Goal: Task Accomplishment & Management: Use online tool/utility

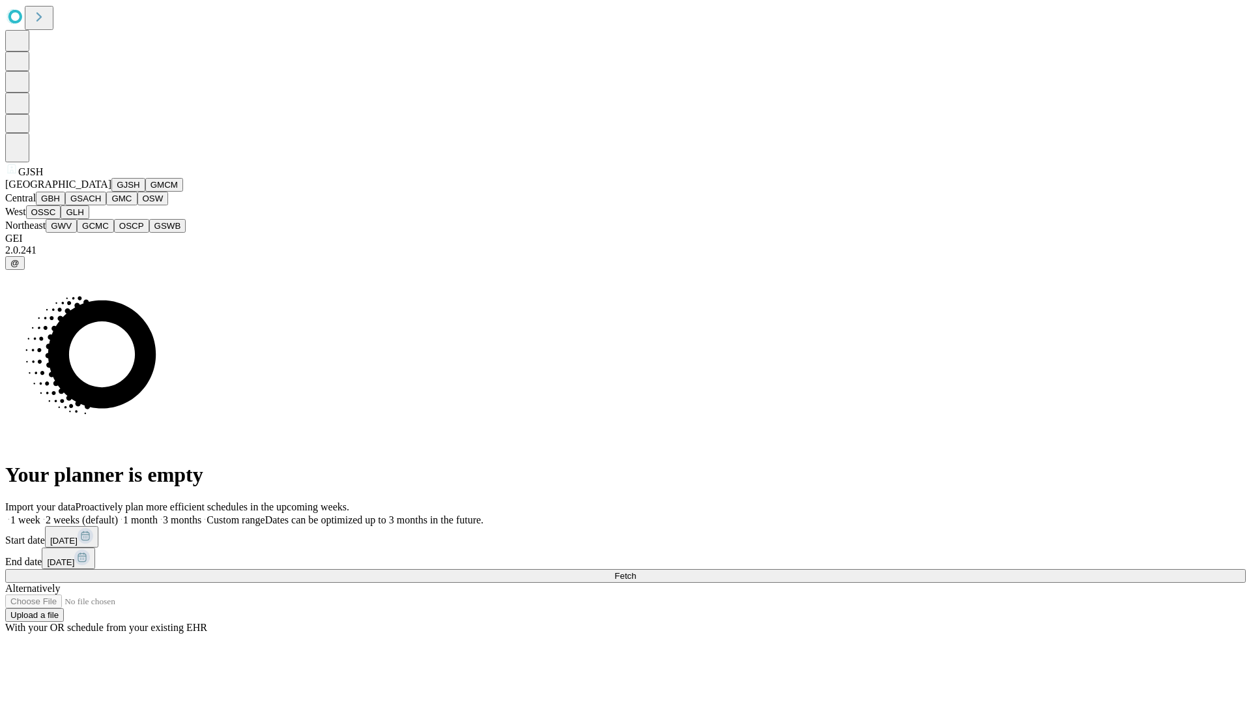
click at [111, 192] on button "GJSH" at bounding box center [128, 185] width 34 height 14
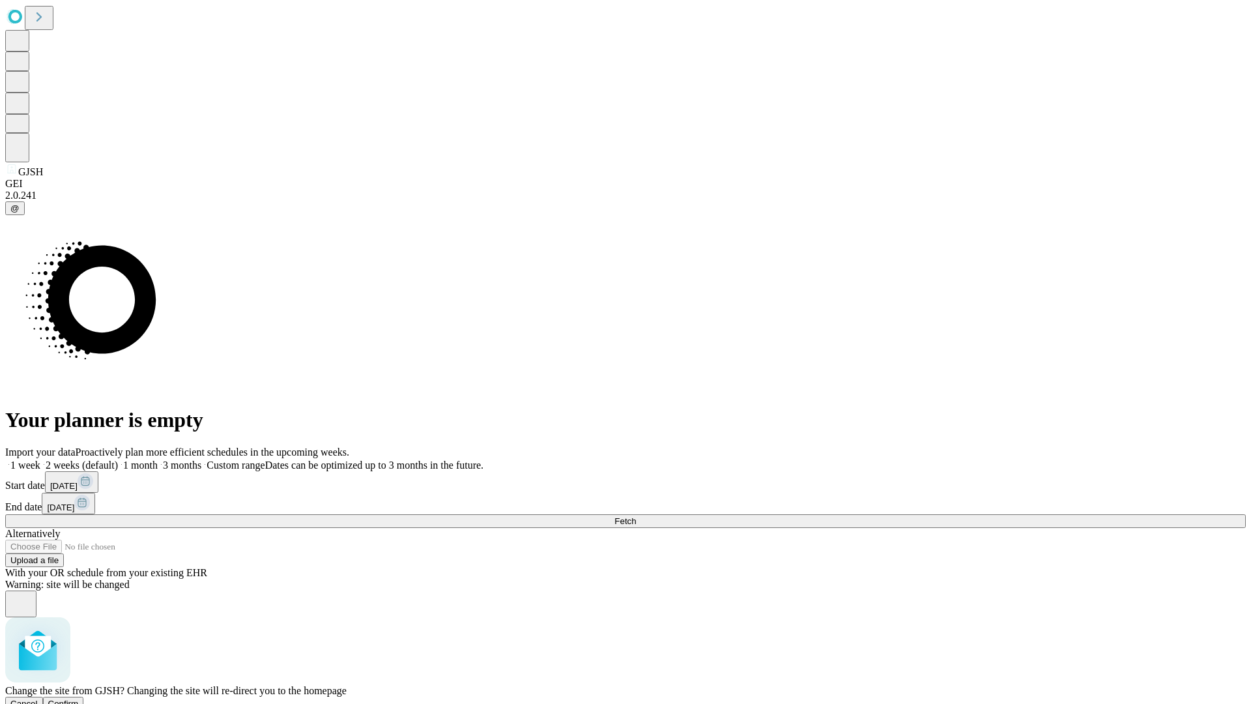
click at [79, 698] on span "Confirm" at bounding box center [63, 703] width 31 height 10
click at [40, 459] on label "1 week" at bounding box center [22, 464] width 35 height 11
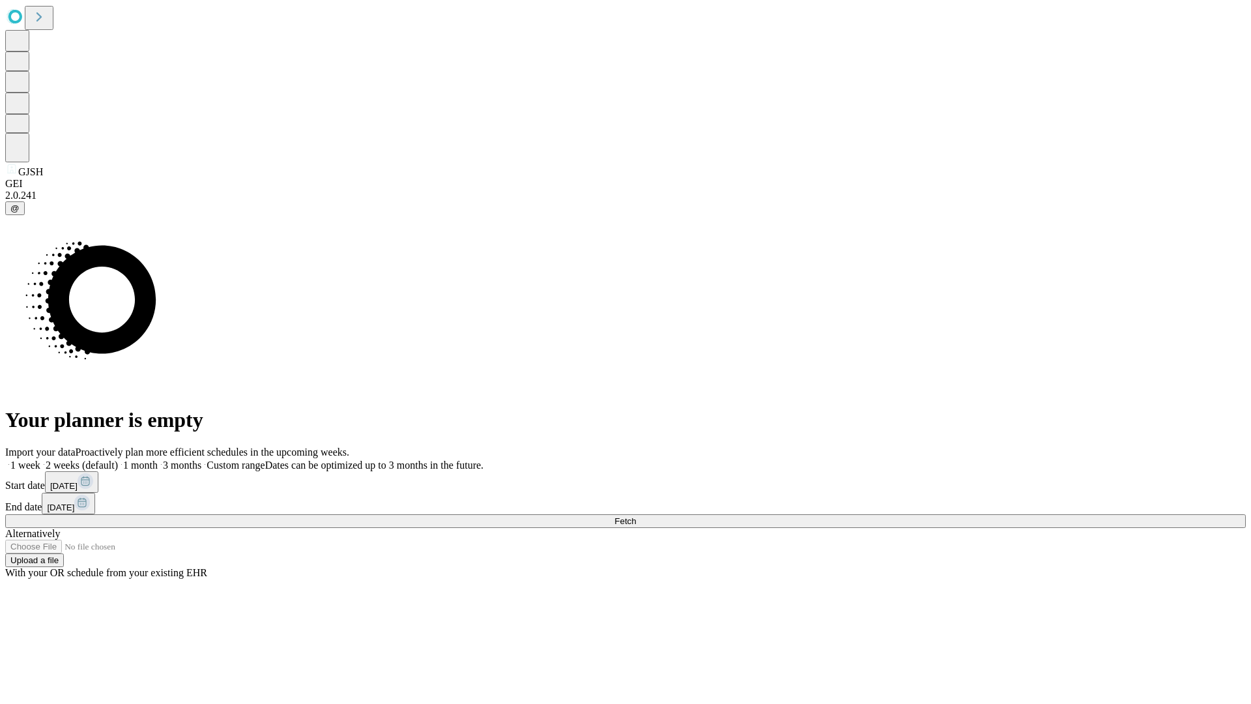
click at [636, 516] on span "Fetch" at bounding box center [624, 521] width 21 height 10
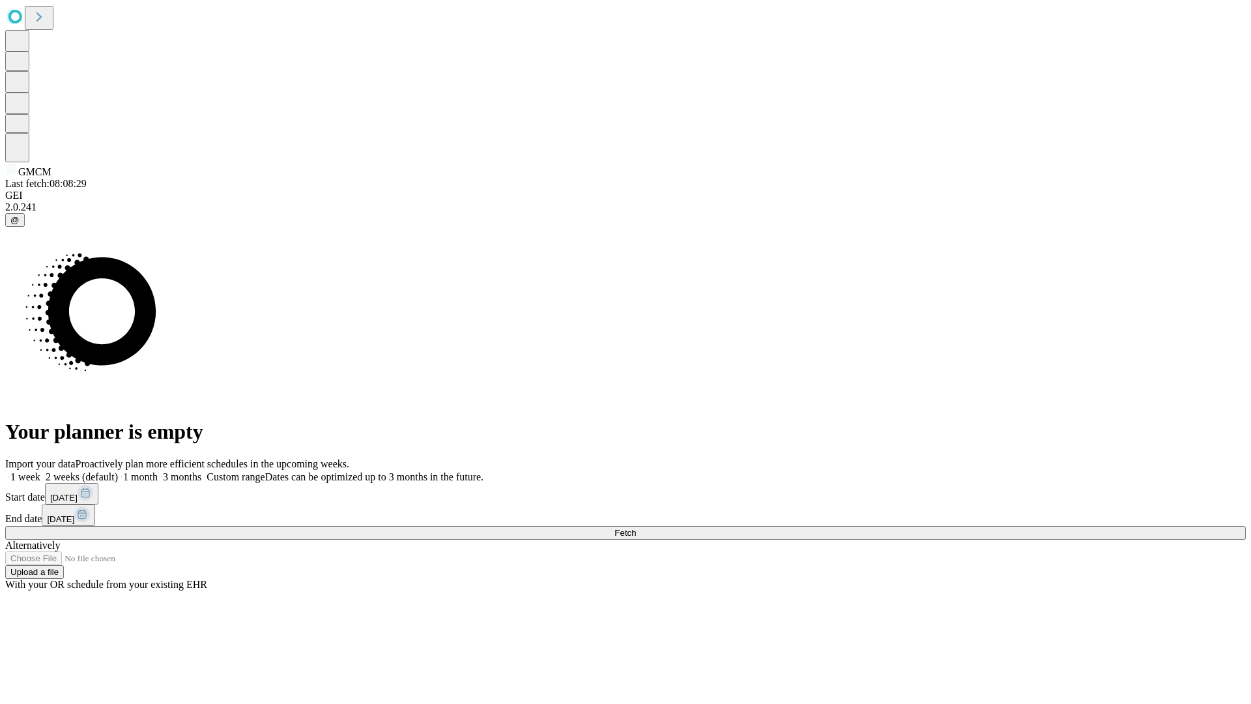
click at [636, 528] on span "Fetch" at bounding box center [624, 533] width 21 height 10
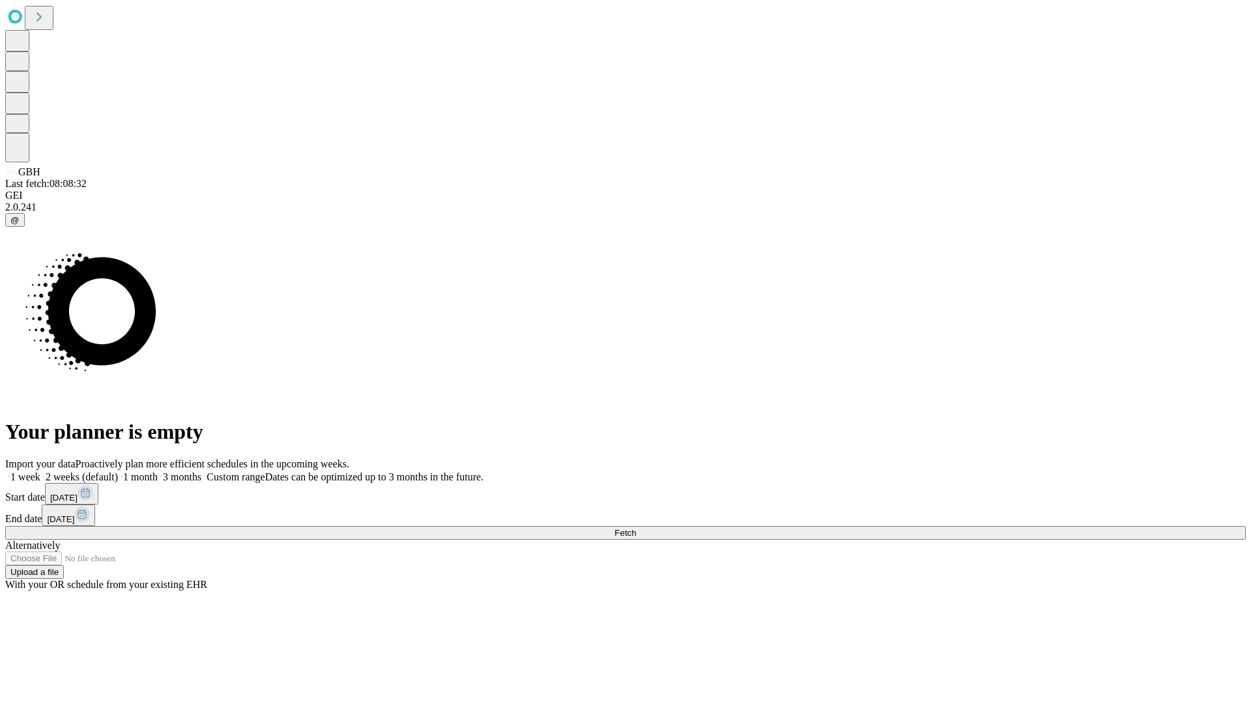
click at [40, 471] on label "1 week" at bounding box center [22, 476] width 35 height 11
click at [636, 528] on span "Fetch" at bounding box center [624, 533] width 21 height 10
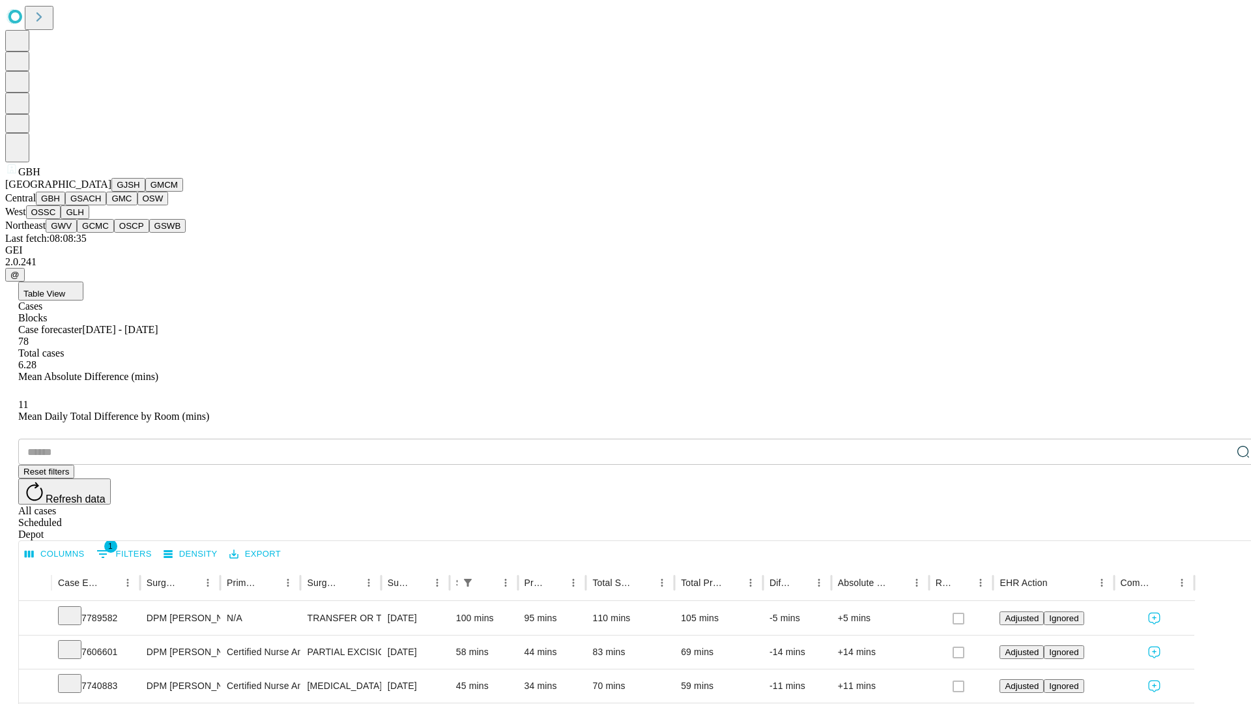
click at [101, 205] on button "GSACH" at bounding box center [85, 199] width 41 height 14
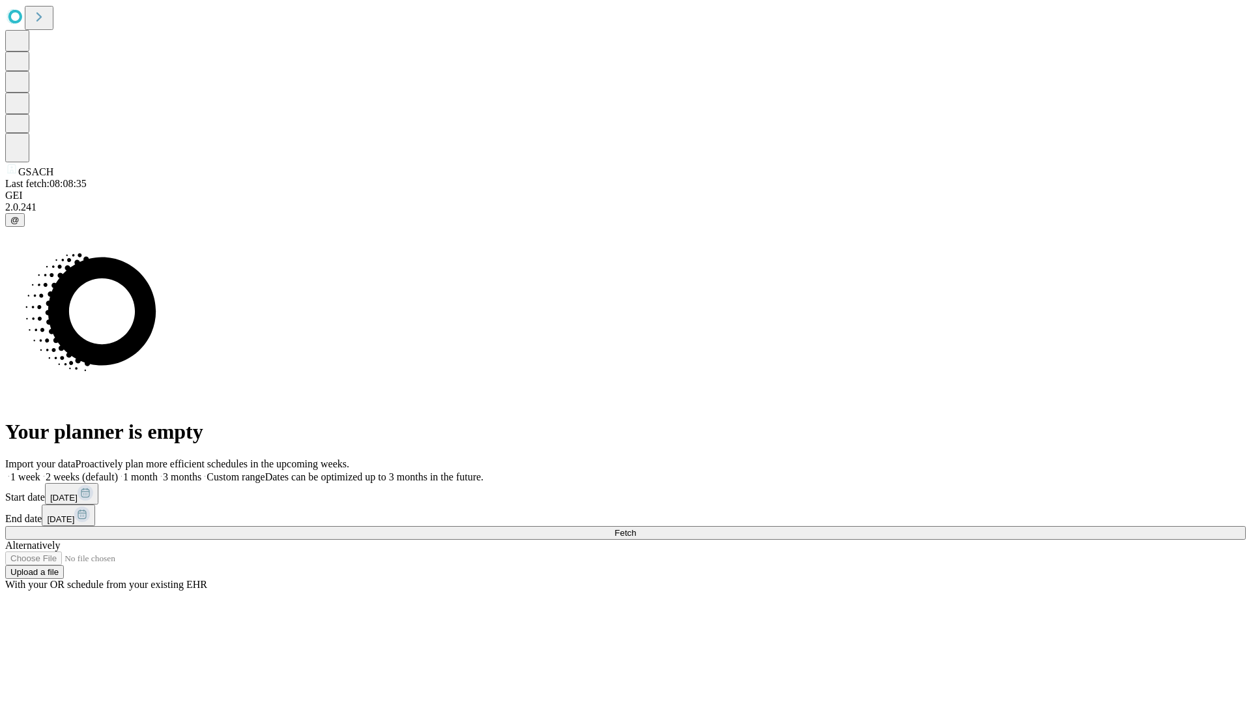
click at [40, 471] on label "1 week" at bounding box center [22, 476] width 35 height 11
click at [636, 528] on span "Fetch" at bounding box center [624, 533] width 21 height 10
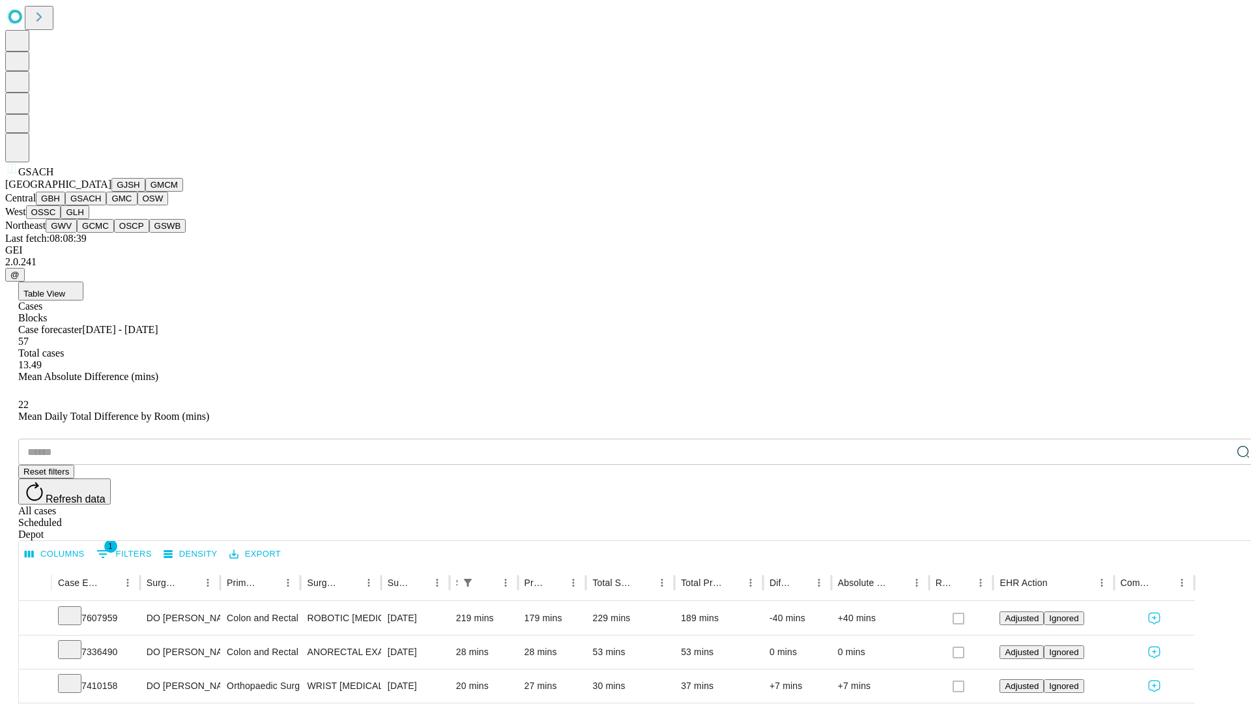
click at [106, 205] on button "GMC" at bounding box center [121, 199] width 31 height 14
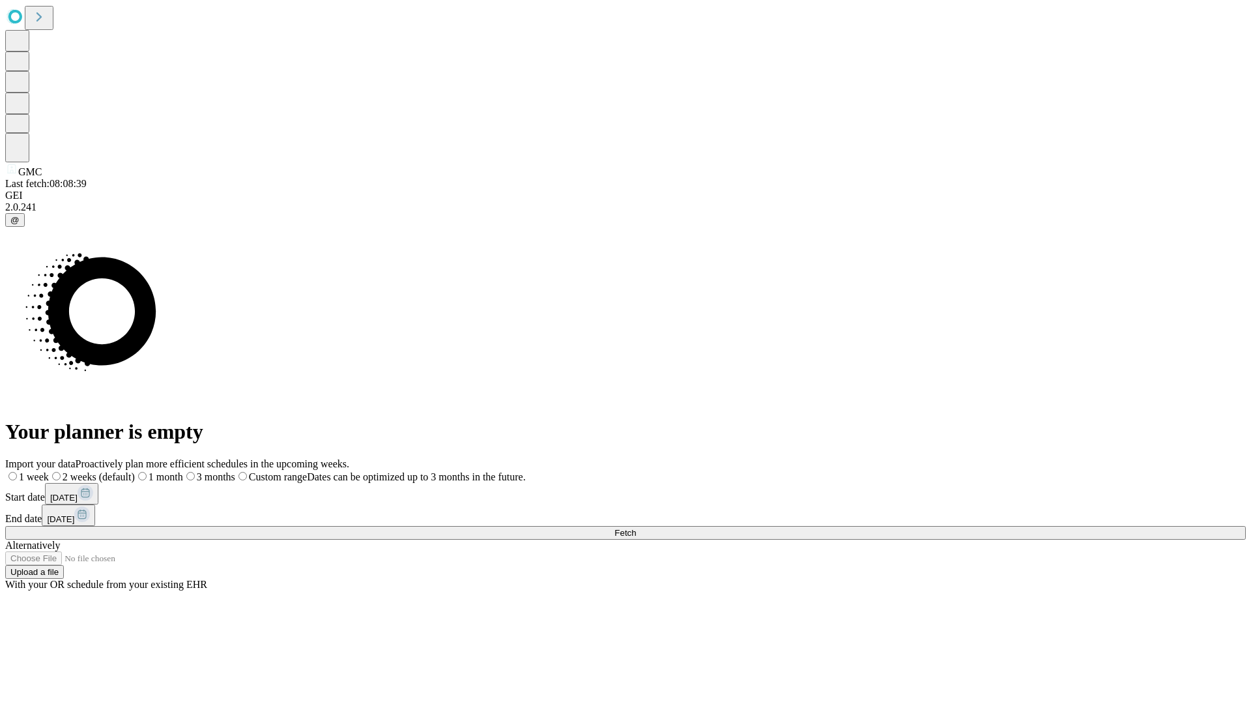
click at [49, 471] on label "1 week" at bounding box center [27, 476] width 44 height 11
click at [636, 528] on span "Fetch" at bounding box center [624, 533] width 21 height 10
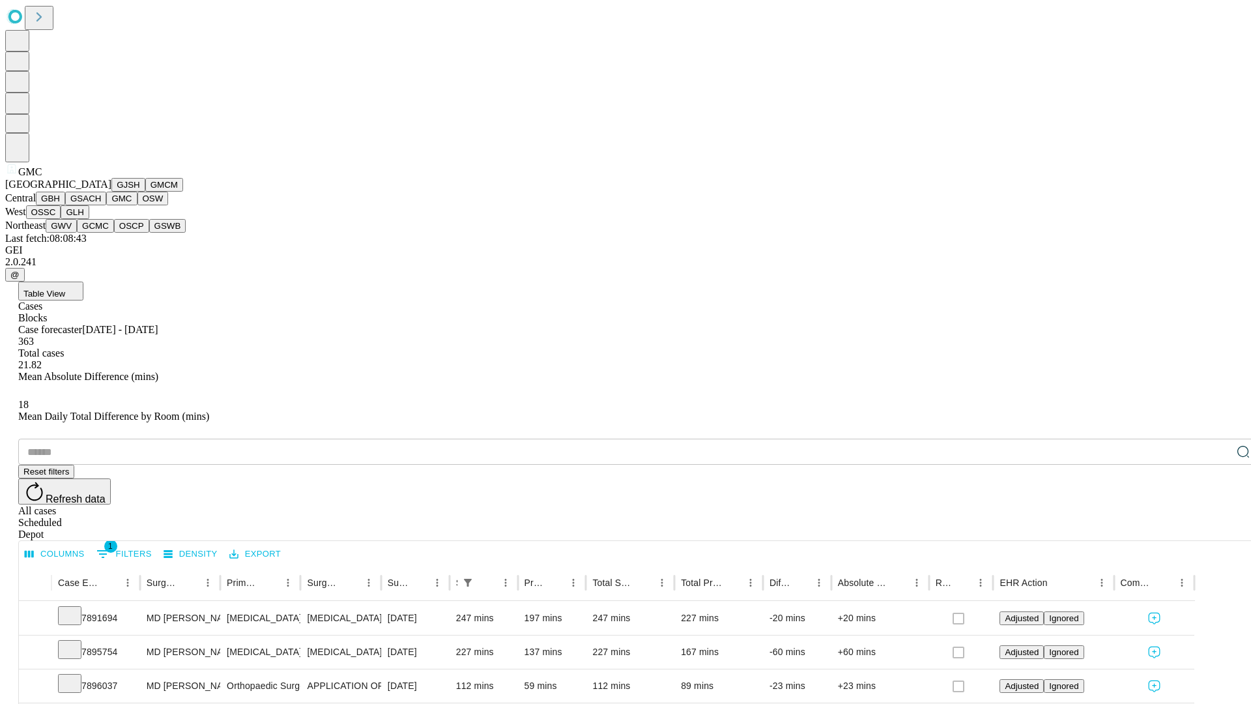
click at [137, 205] on button "OSW" at bounding box center [152, 199] width 31 height 14
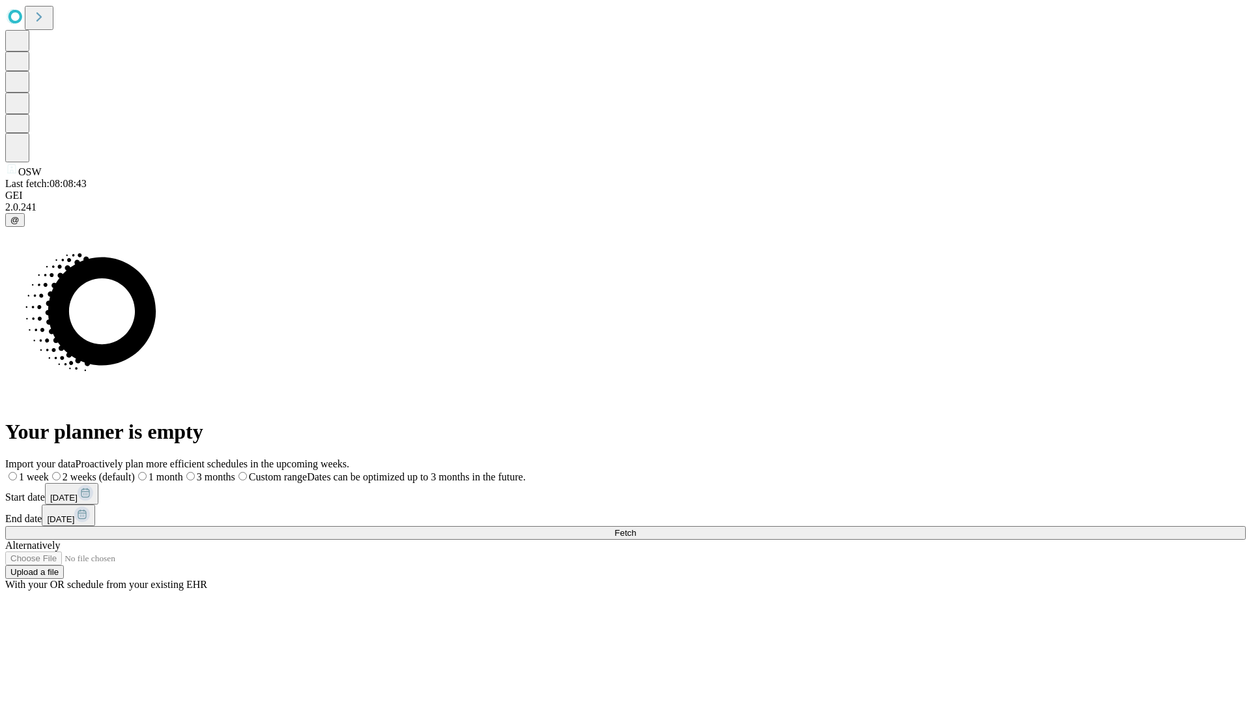
click at [49, 471] on label "1 week" at bounding box center [27, 476] width 44 height 11
click at [636, 528] on span "Fetch" at bounding box center [624, 533] width 21 height 10
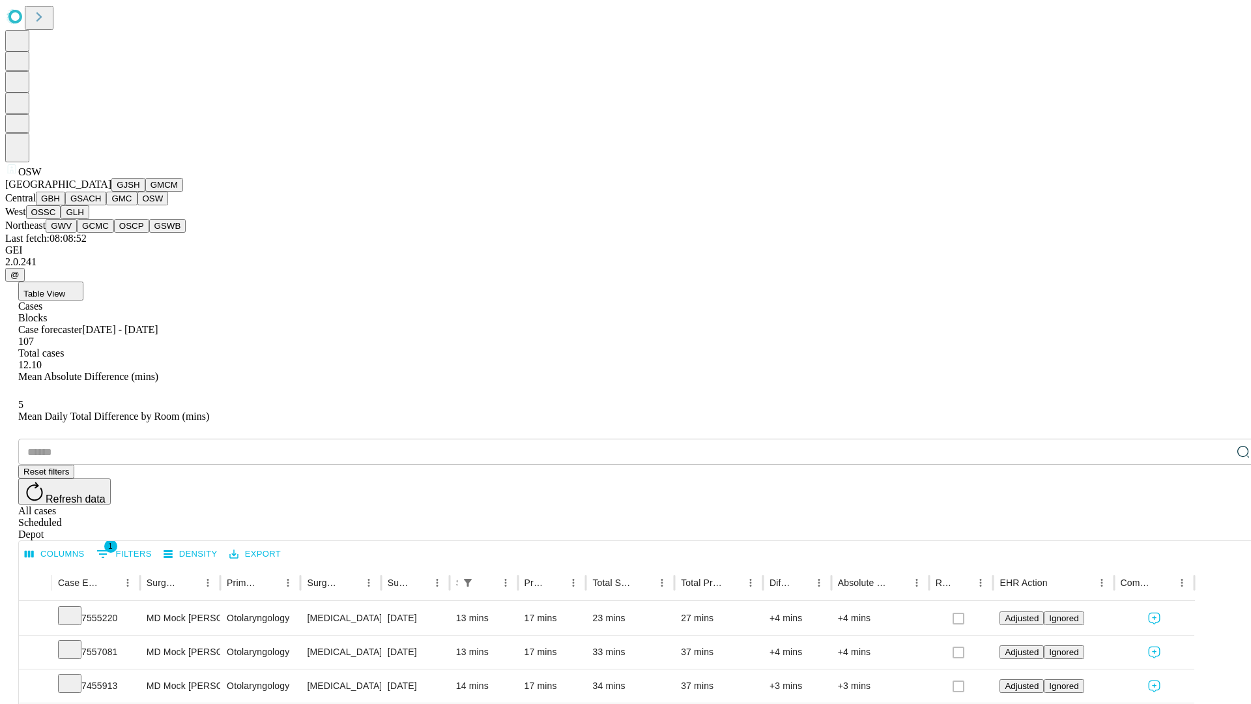
click at [61, 219] on button "OSSC" at bounding box center [43, 212] width 35 height 14
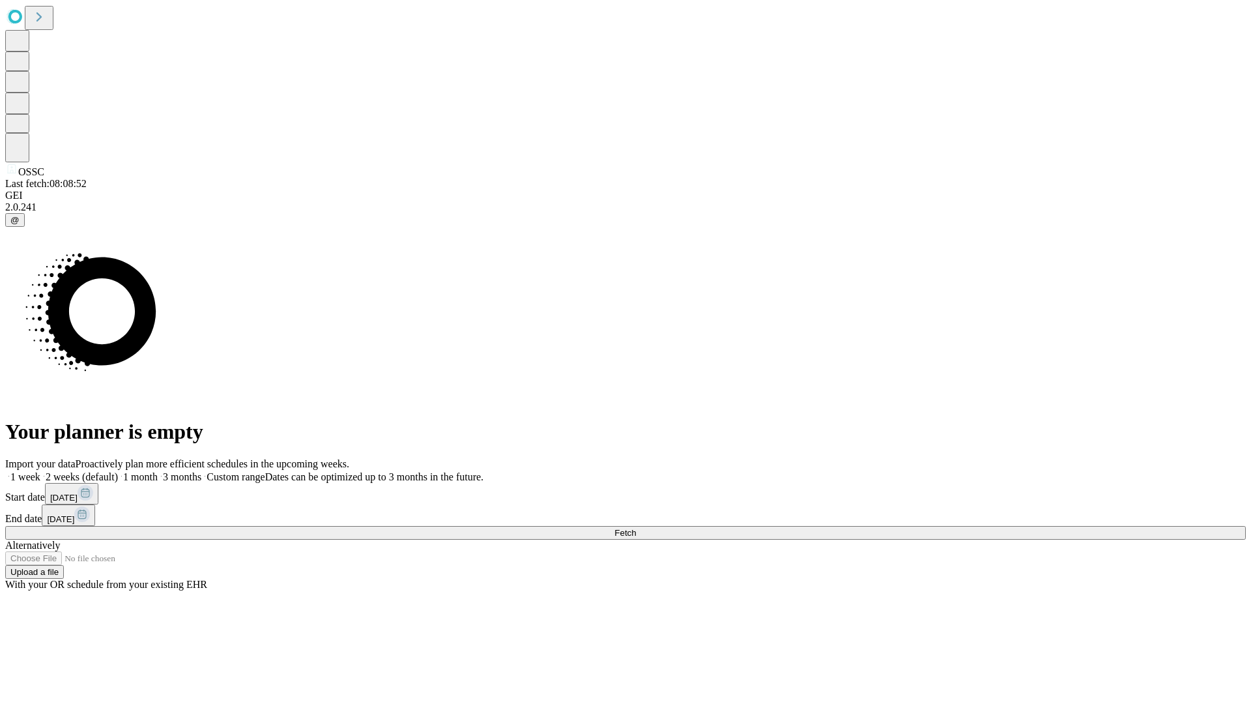
click at [636, 528] on span "Fetch" at bounding box center [624, 533] width 21 height 10
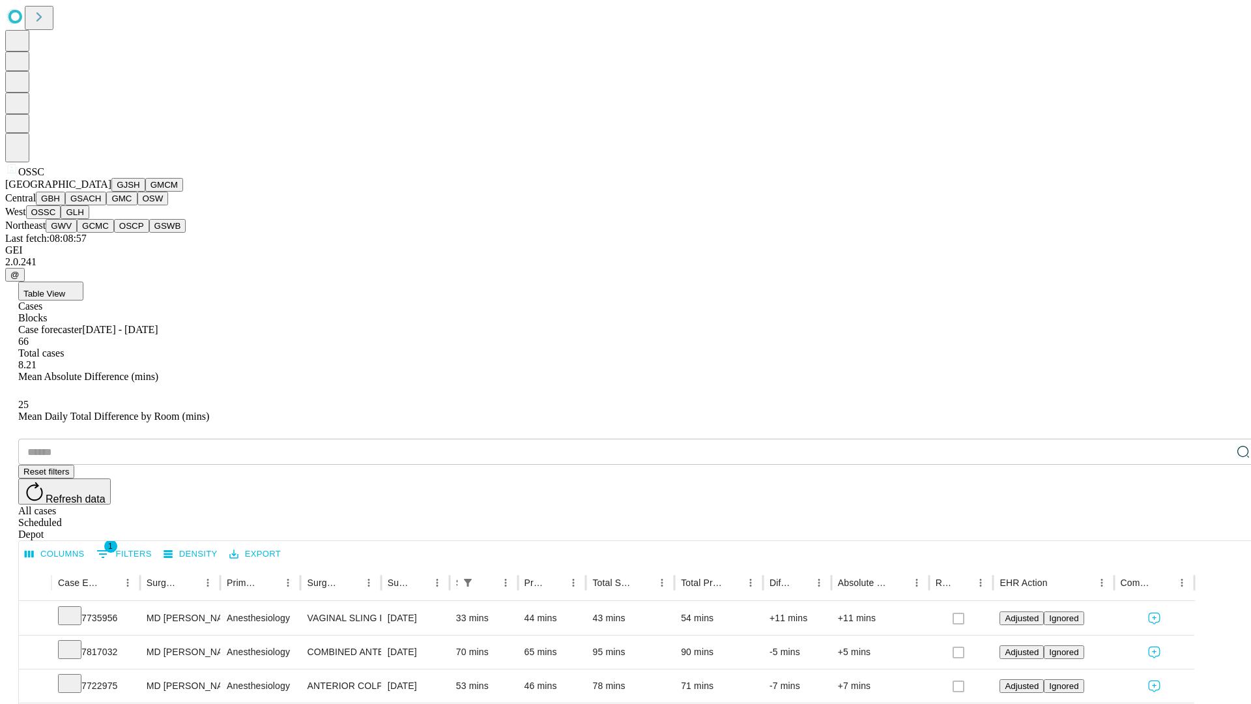
click at [89, 219] on button "GLH" at bounding box center [75, 212] width 28 height 14
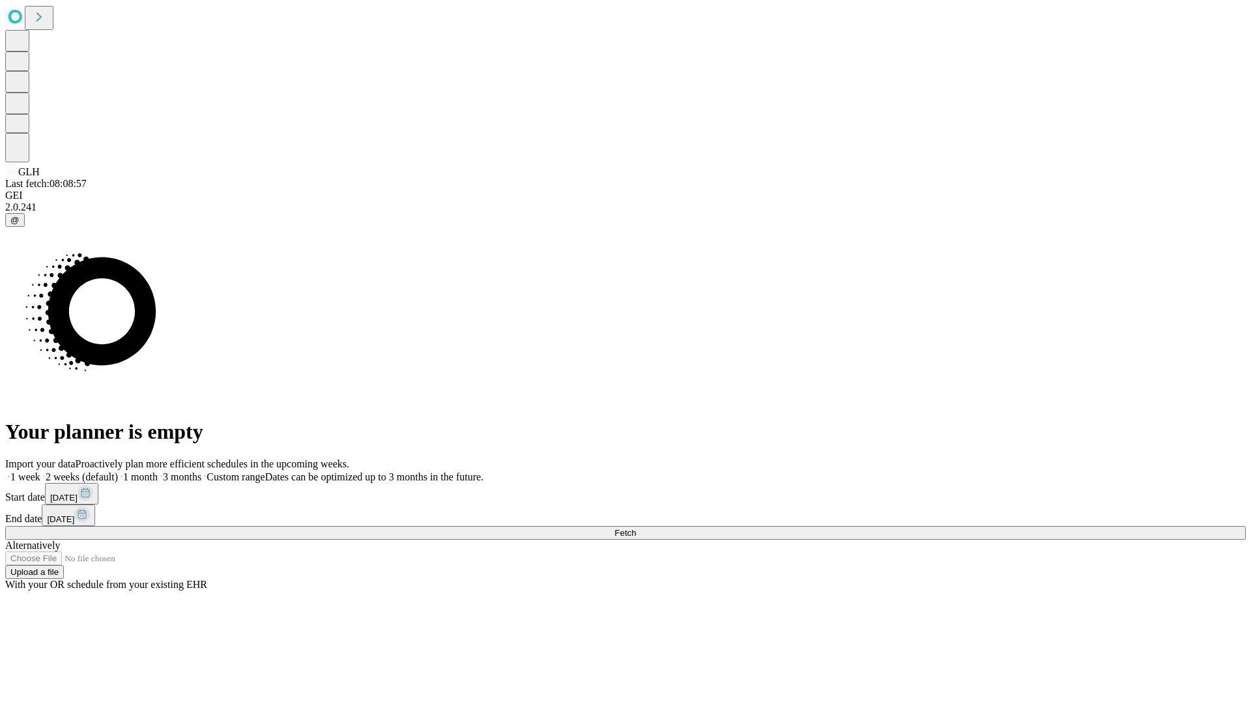
click at [636, 528] on span "Fetch" at bounding box center [624, 533] width 21 height 10
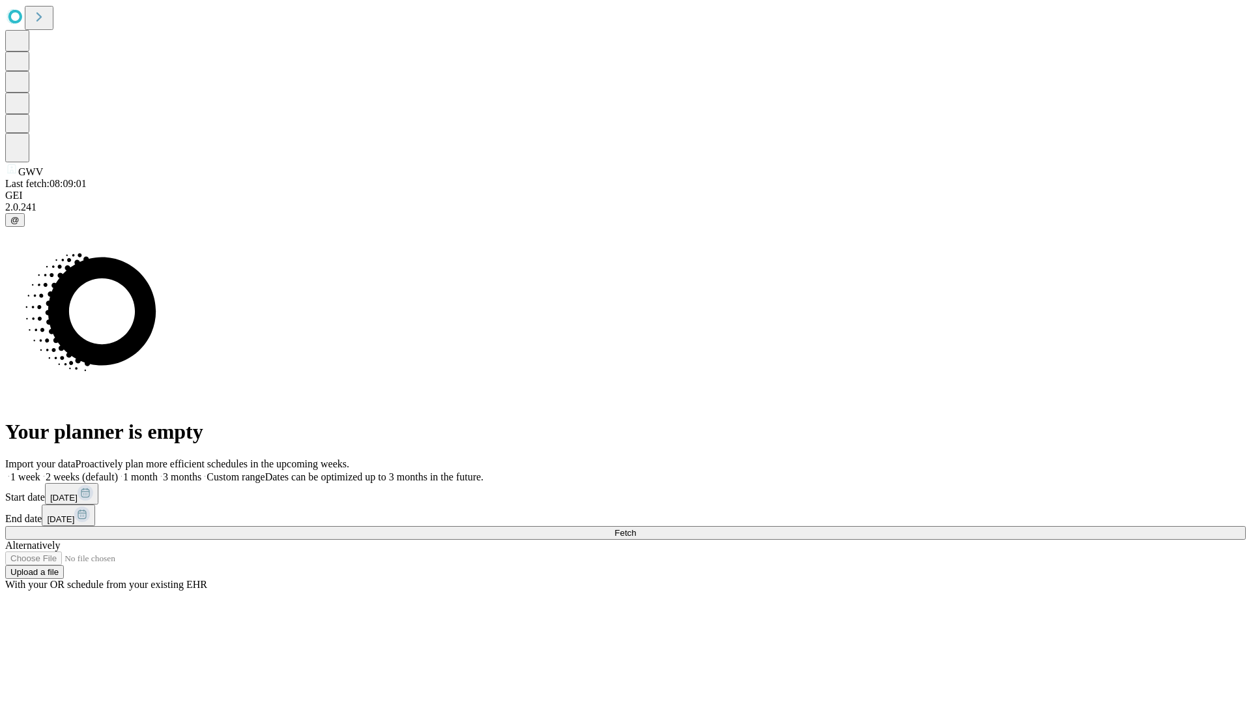
click at [40, 471] on label "1 week" at bounding box center [22, 476] width 35 height 11
click at [636, 528] on span "Fetch" at bounding box center [624, 533] width 21 height 10
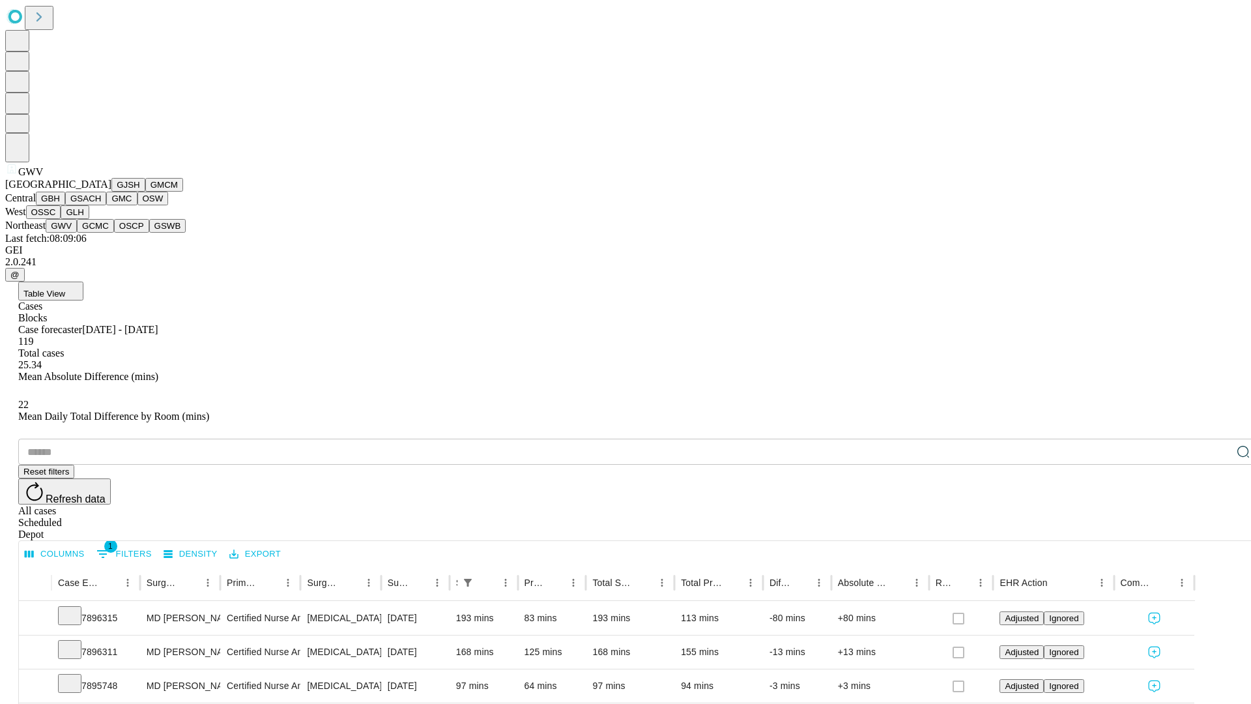
click at [101, 233] on button "GCMC" at bounding box center [95, 226] width 37 height 14
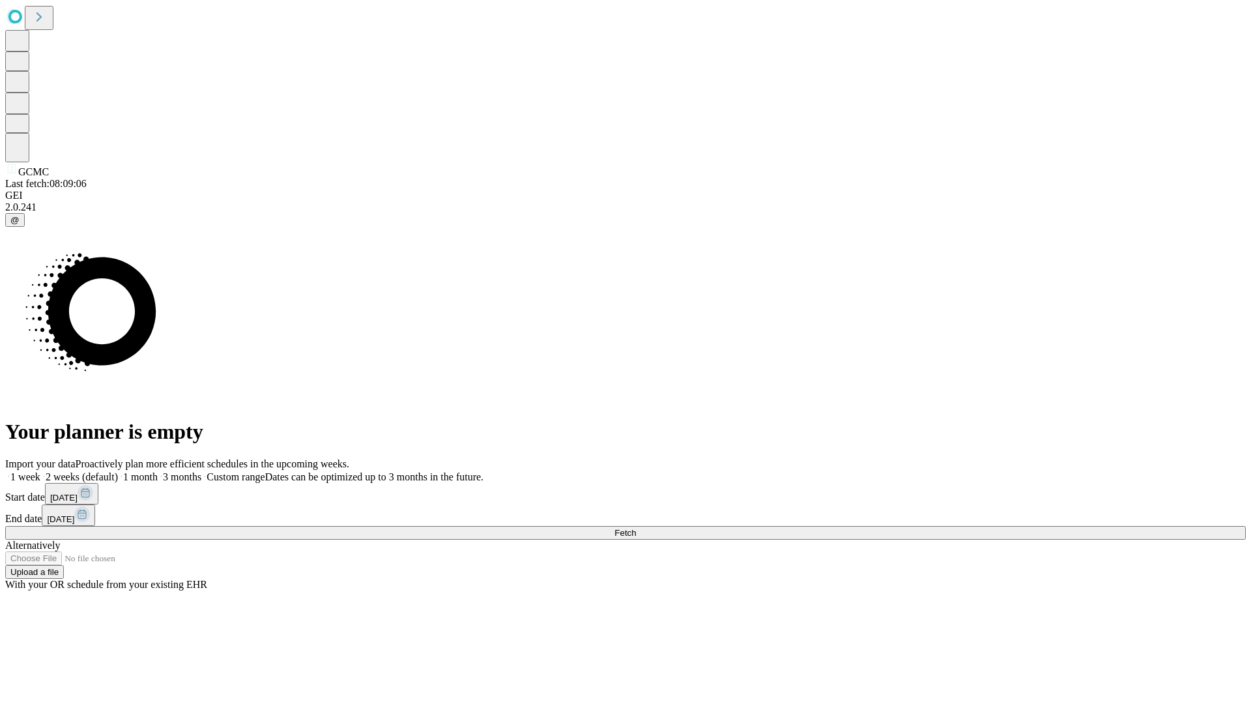
click at [40, 471] on label "1 week" at bounding box center [22, 476] width 35 height 11
click at [636, 528] on span "Fetch" at bounding box center [624, 533] width 21 height 10
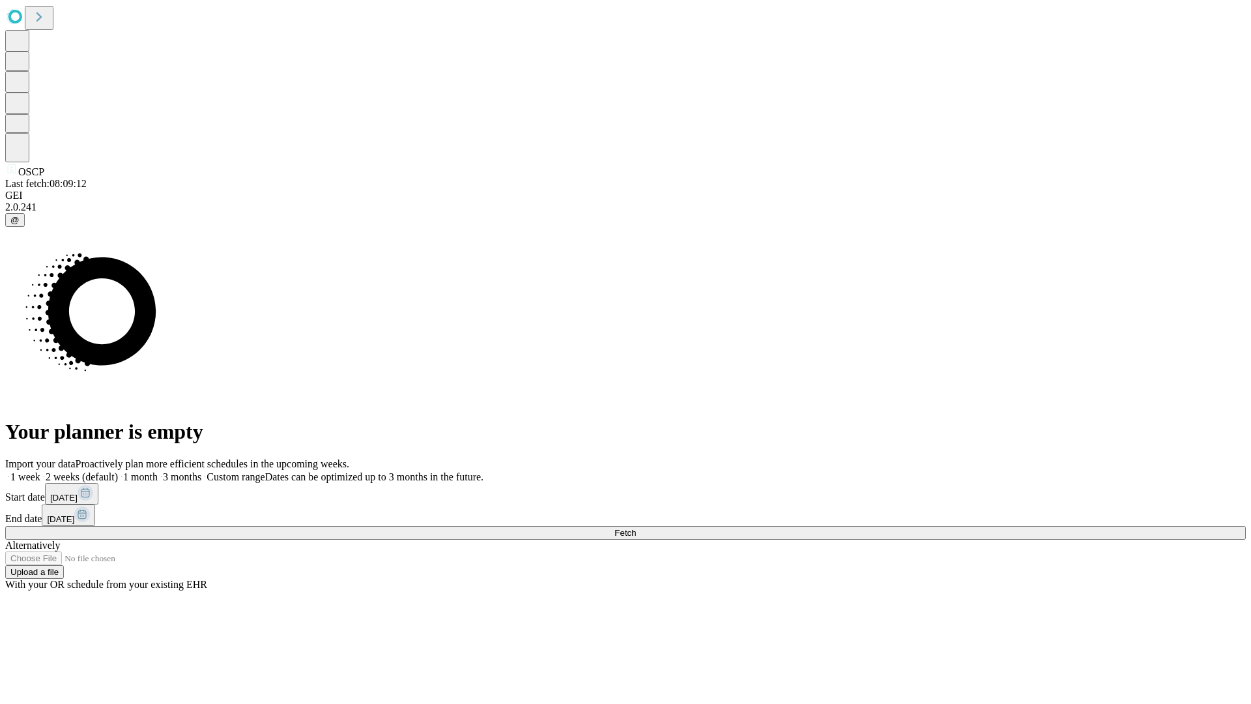
click at [40, 471] on label "1 week" at bounding box center [22, 476] width 35 height 11
click at [636, 528] on span "Fetch" at bounding box center [624, 533] width 21 height 10
